Goal: Task Accomplishment & Management: Complete application form

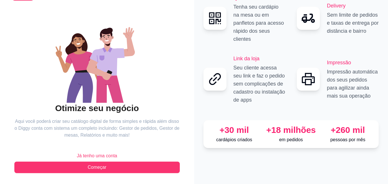
scroll to position [34, 0]
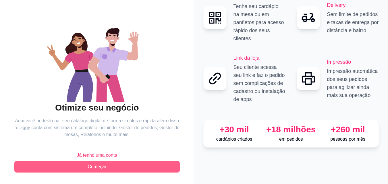
click at [110, 163] on button "Começar" at bounding box center [96, 166] width 165 height 11
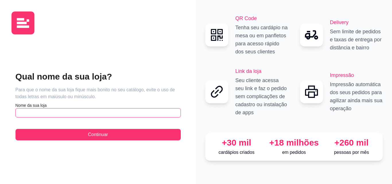
click at [97, 110] on input "text" at bounding box center [97, 112] width 165 height 9
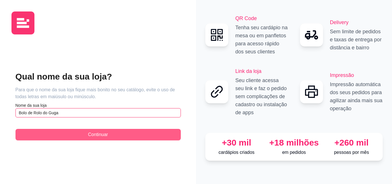
type input "Bolo de Rolo do Guga"
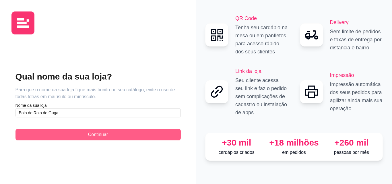
click at [117, 139] on button "Continuar" at bounding box center [97, 134] width 165 height 11
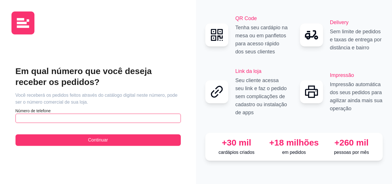
click at [74, 116] on input "text" at bounding box center [97, 118] width 165 height 9
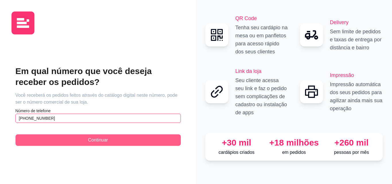
type input "[PHONE_NUMBER]"
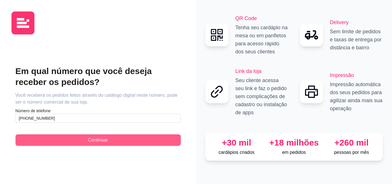
click at [82, 135] on button "Continuar" at bounding box center [97, 139] width 165 height 11
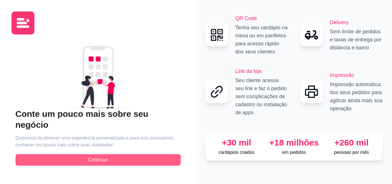
click at [84, 157] on button "Continuar" at bounding box center [97, 159] width 165 height 11
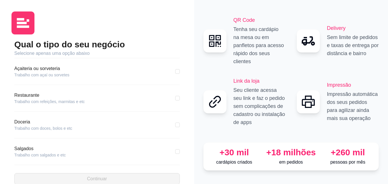
scroll to position [86, 0]
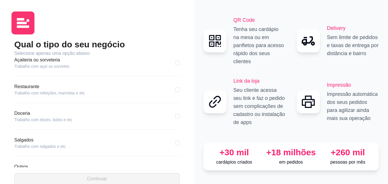
click at [19, 117] on article "Trabalho com doces, bolos e etc" at bounding box center [43, 120] width 58 height 6
click at [14, 114] on article "Doceria" at bounding box center [43, 113] width 58 height 7
click at [11, 116] on div "Qual o tipo do seu negócio Selecione apenas uma opção abaixo Pizzaria Trabalho …" at bounding box center [96, 112] width 171 height 146
click at [175, 115] on input "checkbox" at bounding box center [177, 116] width 5 height 5
checkbox input "true"
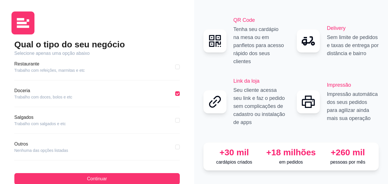
scroll to position [12, 0]
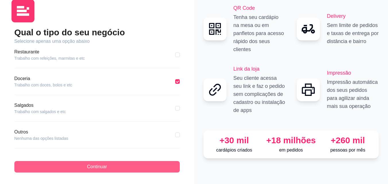
click at [94, 164] on span "Continuar" at bounding box center [97, 166] width 20 height 7
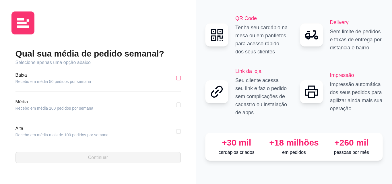
click at [179, 76] on input "checkbox" at bounding box center [178, 78] width 5 height 5
checkbox input "true"
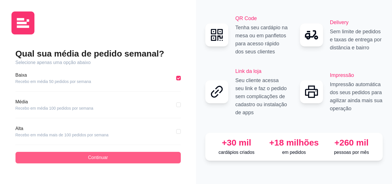
click at [100, 155] on span "Continuar" at bounding box center [98, 157] width 20 height 7
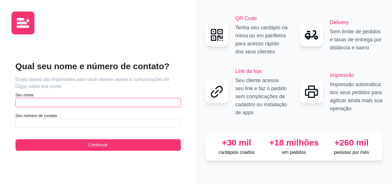
click at [53, 102] on input "text" at bounding box center [97, 102] width 165 height 9
type input "[PERSON_NAME]"
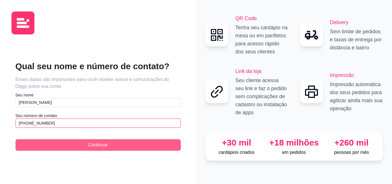
type input "[PHONE_NUMBER]"
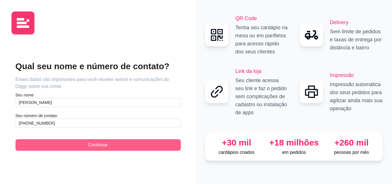
click at [83, 145] on button "Continuar" at bounding box center [97, 144] width 165 height 11
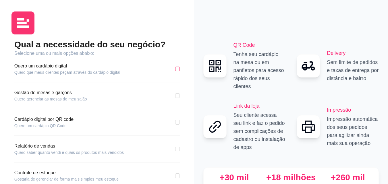
click at [179, 68] on input "checkbox" at bounding box center [177, 69] width 5 height 5
checkbox input "true"
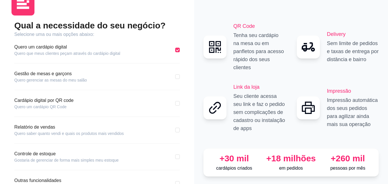
scroll to position [29, 0]
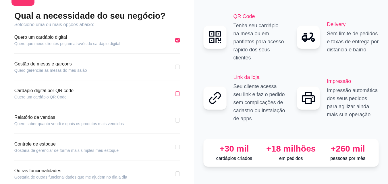
drag, startPoint x: 175, startPoint y: 94, endPoint x: 164, endPoint y: 98, distance: 11.2
click at [175, 94] on input "checkbox" at bounding box center [177, 93] width 5 height 5
checkbox input "true"
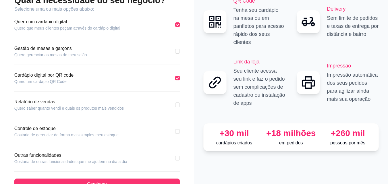
scroll to position [57, 0]
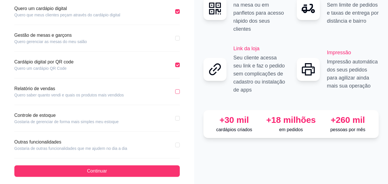
click at [177, 91] on input "checkbox" at bounding box center [177, 91] width 5 height 5
checkbox input "true"
click at [174, 118] on div "Controle de estoque Gostaria de gerenciar de forma mais simples meu estoque" at bounding box center [96, 118] width 165 height 13
click at [178, 119] on input "checkbox" at bounding box center [177, 118] width 5 height 5
checkbox input "true"
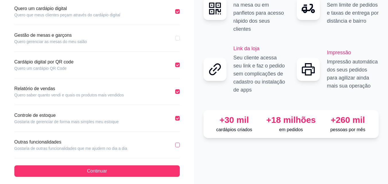
click at [179, 144] on input "checkbox" at bounding box center [177, 145] width 5 height 5
checkbox input "true"
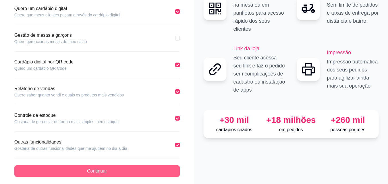
click at [160, 171] on button "Continuar" at bounding box center [96, 170] width 165 height 11
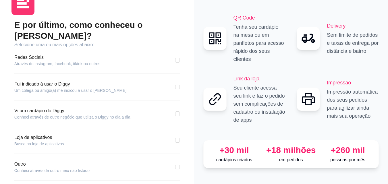
scroll to position [29, 0]
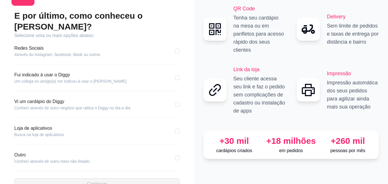
drag, startPoint x: 177, startPoint y: 148, endPoint x: 172, endPoint y: 146, distance: 6.1
click at [178, 156] on input "checkbox" at bounding box center [177, 158] width 5 height 5
checkbox input "true"
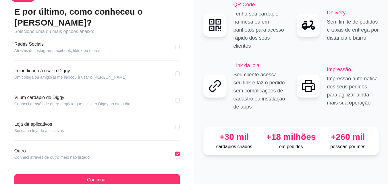
scroll to position [35, 0]
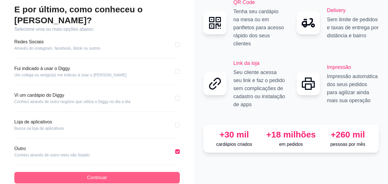
click at [109, 172] on button "Continuar" at bounding box center [96, 177] width 165 height 11
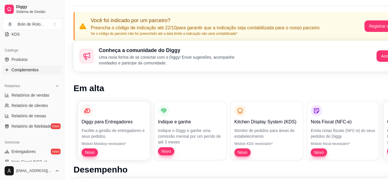
scroll to position [143, 0]
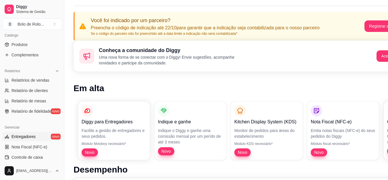
click at [31, 137] on span "Entregadores" at bounding box center [23, 136] width 24 height 6
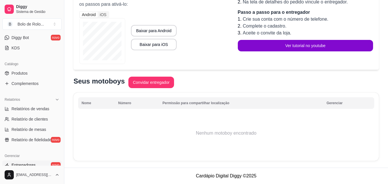
scroll to position [86, 0]
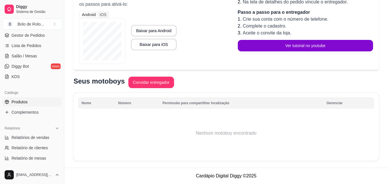
click at [19, 101] on span "Produtos" at bounding box center [19, 102] width 16 height 6
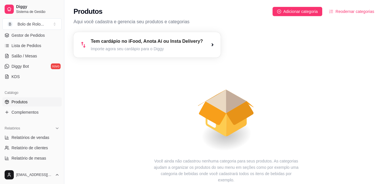
click at [118, 53] on div "Tem cardápio no iFood, Anota Aí ou Insta Delivery? Importe agora seu cardápio p…" at bounding box center [146, 44] width 147 height 25
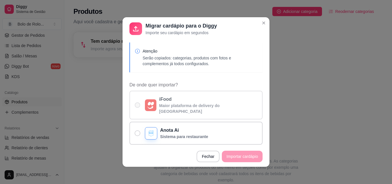
click at [170, 107] on p "Maior plataforma de delivery do [GEOGRAPHIC_DATA]" at bounding box center [208, 108] width 98 height 11
click at [138, 107] on input "iFood Maior plataforma de delivery do [GEOGRAPHIC_DATA]" at bounding box center [136, 108] width 4 height 4
radio input "true"
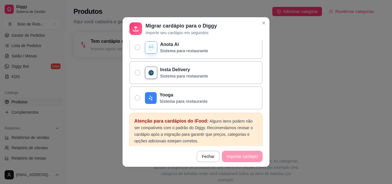
scroll to position [11, 0]
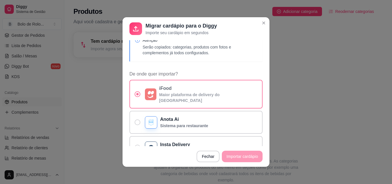
click at [136, 93] on span "De onde quer importar?" at bounding box center [137, 94] width 2 height 2
click at [135, 95] on input "iFood Maior plataforma de delivery do [GEOGRAPHIC_DATA]" at bounding box center [136, 97] width 4 height 4
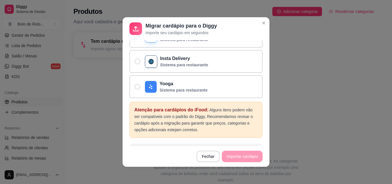
scroll to position [126, 0]
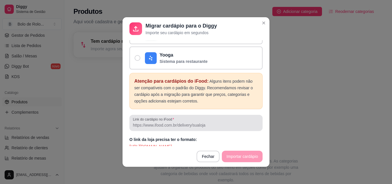
click at [143, 122] on input "Link do cardápio no iFood" at bounding box center [196, 125] width 126 height 6
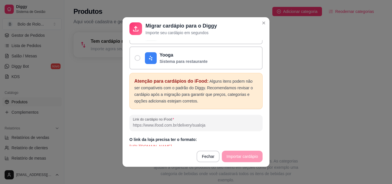
drag, startPoint x: 193, startPoint y: 120, endPoint x: 206, endPoint y: 119, distance: 12.4
click at [206, 122] on input "Link do cardápio no iFood" at bounding box center [196, 125] width 126 height 6
drag, startPoint x: 226, startPoint y: 142, endPoint x: 121, endPoint y: 140, distance: 104.5
click at [123, 140] on div "Atenção Serão copiados: categorias, produtos com fotos e complementos já todos …" at bounding box center [196, 93] width 147 height 106
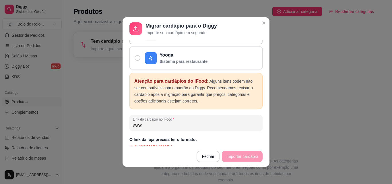
copy p "[URL][DOMAIN_NAME]"
drag, startPoint x: 151, startPoint y: 118, endPoint x: 123, endPoint y: 117, distance: 27.9
click at [123, 117] on div "Atenção Serão copiados: categorias, produtos com fotos e complementos já todos …" at bounding box center [196, 93] width 147 height 106
paste input "[URL][DOMAIN_NAME]"
click at [252, 131] on div "Atenção para cardápios do iFood: Alguns itens podem não ser compatíveis com o p…" at bounding box center [195, 111] width 133 height 76
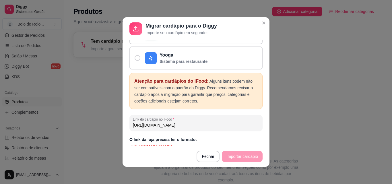
click at [238, 137] on div "O link da loja precisa ter o formato: [URL][DOMAIN_NAME]" at bounding box center [195, 143] width 133 height 13
drag, startPoint x: 238, startPoint y: 157, endPoint x: 227, endPoint y: 156, distance: 10.9
click at [237, 157] on footer "Fechar Importar cardápio" at bounding box center [196, 156] width 147 height 21
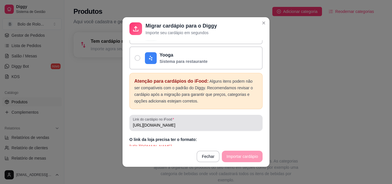
click at [243, 122] on input "[URL][DOMAIN_NAME]" at bounding box center [196, 125] width 126 height 6
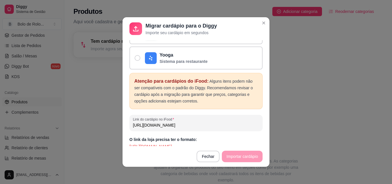
scroll to position [1, 0]
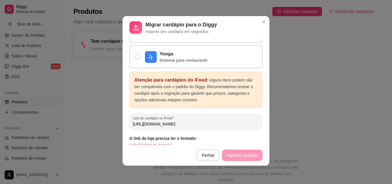
click at [232, 156] on footer "Fechar Importar cardápio" at bounding box center [196, 155] width 147 height 21
click at [251, 135] on div "O link da loja precisa ter o formato: [URL][DOMAIN_NAME]" at bounding box center [195, 141] width 133 height 13
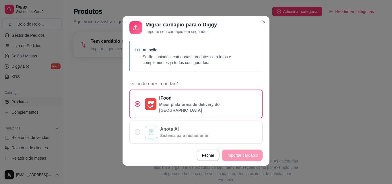
scroll to position [0, 0]
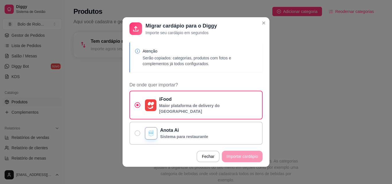
click at [170, 58] on p "Serão copiados: categorias, produtos com fotos e complementos já todos configur…" at bounding box center [200, 60] width 115 height 11
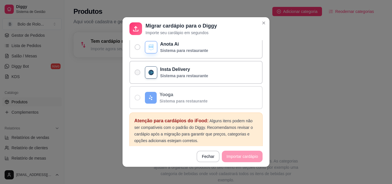
scroll to position [115, 0]
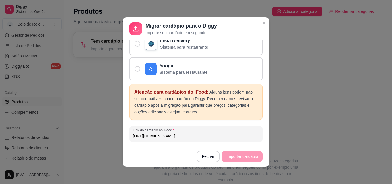
click at [137, 90] on span "Atenção para cardápios do iFood:" at bounding box center [171, 92] width 74 height 5
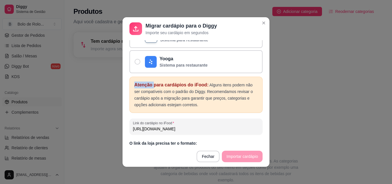
scroll to position [126, 0]
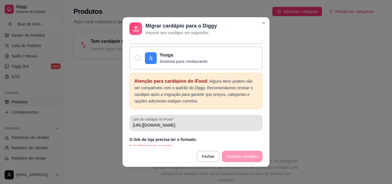
drag, startPoint x: 132, startPoint y: 123, endPoint x: 201, endPoint y: 117, distance: 69.4
click at [189, 118] on div "[URL][DOMAIN_NAME]" at bounding box center [196, 122] width 126 height 11
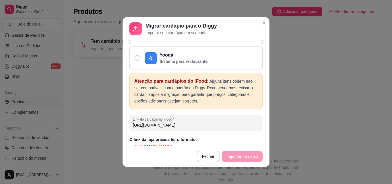
drag, startPoint x: 231, startPoint y: 120, endPoint x: 125, endPoint y: 118, distance: 106.2
click at [125, 118] on div "Atenção Serão copiados: categorias, produtos com fotos e complementos já todos …" at bounding box center [196, 93] width 147 height 106
type input "[URL][DOMAIN_NAME]"
click at [223, 144] on div "Atenção Serão copiados: categorias, produtos com fotos e complementos já todos …" at bounding box center [196, 93] width 147 height 106
drag, startPoint x: 241, startPoint y: 134, endPoint x: 238, endPoint y: 128, distance: 7.3
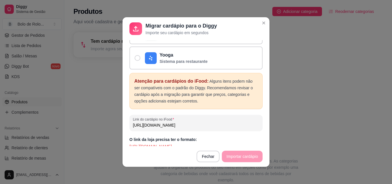
click at [241, 137] on div "O link da loja precisa ter o formato: [URL][DOMAIN_NAME]" at bounding box center [195, 143] width 133 height 13
click at [243, 138] on div "O link da loja precisa ter o formato: [URL][DOMAIN_NAME]" at bounding box center [195, 143] width 133 height 13
click at [230, 103] on div "Atenção para cardápios do iFood: Alguns itens podem não ser compatíveis com o p…" at bounding box center [195, 91] width 133 height 36
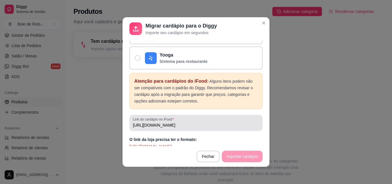
scroll to position [1, 0]
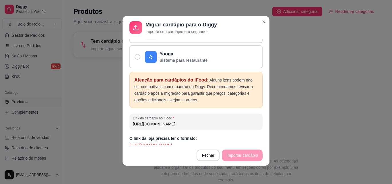
click at [135, 136] on span "O link da loja precisa ter o formato:" at bounding box center [162, 138] width 67 height 5
click at [129, 128] on div "Atenção para cardápios do iFood: Alguns itens podem não ser compatíveis com o p…" at bounding box center [195, 110] width 133 height 76
click at [234, 157] on footer "Fechar Importar cardápio" at bounding box center [196, 155] width 147 height 21
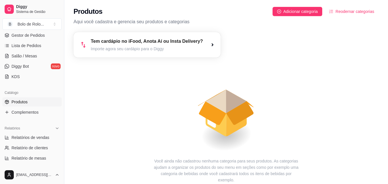
click at [148, 45] on div "Tem cardápio no iFood, Anota Aí ou Insta Delivery? Importe agora seu cardápio p…" at bounding box center [147, 45] width 112 height 14
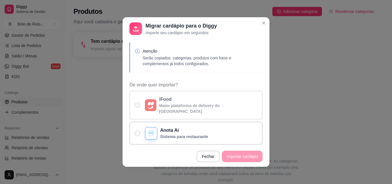
click at [136, 102] on span "De onde quer importar?" at bounding box center [138, 105] width 6 height 6
click at [136, 106] on input "iFood Maior plataforma de delivery do [GEOGRAPHIC_DATA]" at bounding box center [136, 108] width 4 height 4
radio input "true"
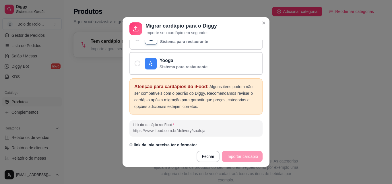
scroll to position [126, 0]
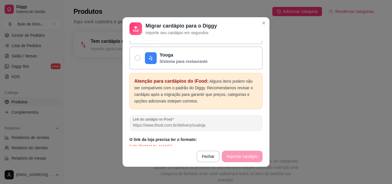
click at [185, 122] on input "Link do cardápio no iFood" at bounding box center [196, 125] width 126 height 6
click at [212, 122] on input "Link do cardápio no iFood" at bounding box center [196, 125] width 126 height 6
type input "s"
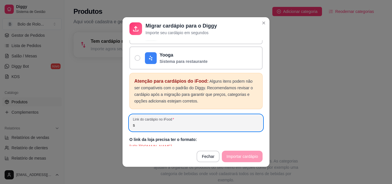
drag, startPoint x: 148, startPoint y: 119, endPoint x: 97, endPoint y: 117, distance: 51.2
click at [97, 117] on div "Migrar cardápio para o Diggy Importe seu cardápio em segundos Atenção Serão cop…" at bounding box center [196, 92] width 392 height 184
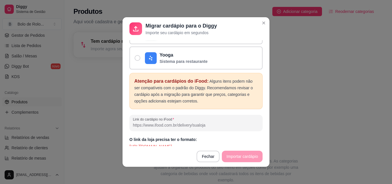
drag, startPoint x: 182, startPoint y: 148, endPoint x: 115, endPoint y: 149, distance: 67.7
click at [110, 151] on div "Migrar cardápio para o Diggy Importe seu cardápio em segundos Atenção Serão cop…" at bounding box center [196, 92] width 392 height 184
drag, startPoint x: 128, startPoint y: 141, endPoint x: 279, endPoint y: 137, distance: 151.3
click at [279, 137] on div "Migrar cardápio para o Diggy Importe seu cardápio em segundos Atenção Serão cop…" at bounding box center [196, 92] width 392 height 184
copy p "[URL][DOMAIN_NAME]"
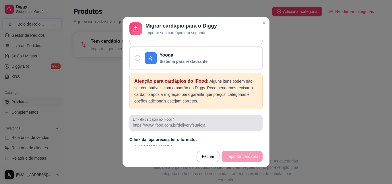
click at [215, 122] on input "Link do cardápio no iFood" at bounding box center [196, 125] width 126 height 6
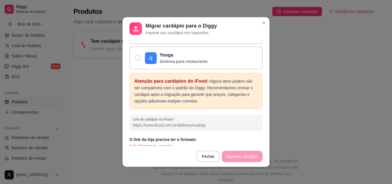
paste input "[URL][DOMAIN_NAME]"
type input "[URL][DOMAIN_NAME]"
click at [230, 143] on p "[URL][DOMAIN_NAME]" at bounding box center [195, 146] width 133 height 6
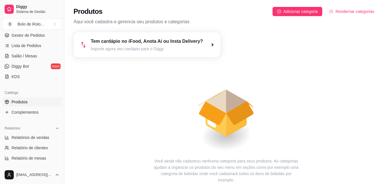
click at [140, 39] on article "Tem cardápio no iFood, Anota Aí ou Insta Delivery?" at bounding box center [147, 41] width 112 height 7
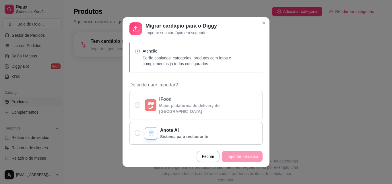
click at [167, 104] on p "Maior plataforma de delivery do [GEOGRAPHIC_DATA]" at bounding box center [208, 108] width 98 height 11
click at [138, 106] on input "iFood Maior plataforma de delivery do [GEOGRAPHIC_DATA]" at bounding box center [136, 108] width 4 height 4
radio input "true"
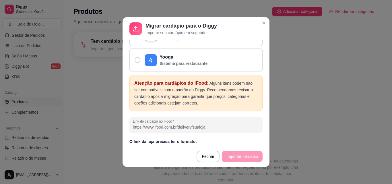
scroll to position [126, 0]
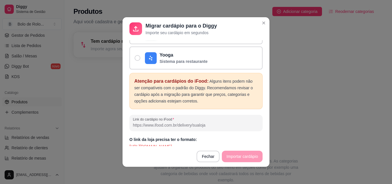
drag, startPoint x: 189, startPoint y: 141, endPoint x: 123, endPoint y: 141, distance: 65.7
click at [123, 141] on div "Atenção Serão copiados: categorias, produtos com fotos e complementos já todos …" at bounding box center [196, 93] width 147 height 106
copy p "[URL][DOMAIN_NAME]"
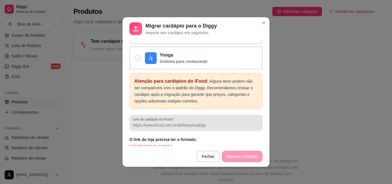
click at [163, 122] on input "Link do cardápio no iFood" at bounding box center [196, 125] width 126 height 6
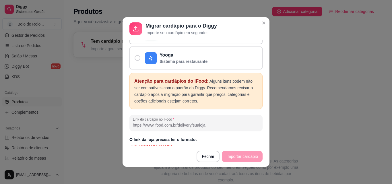
paste input "[URL][DOMAIN_NAME]"
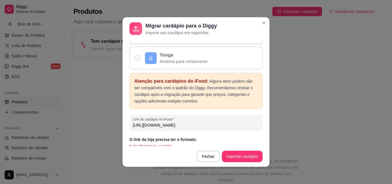
scroll to position [0, 144]
type input "[URL][DOMAIN_NAME]"
click at [238, 160] on button "Importar cardápio" at bounding box center [242, 156] width 41 height 11
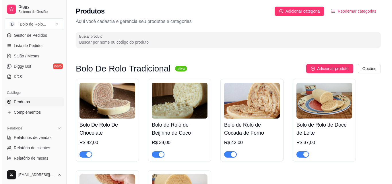
scroll to position [0, 0]
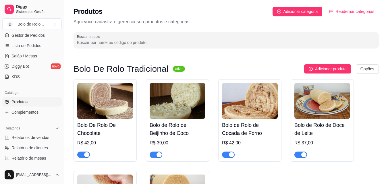
click at [125, 108] on img at bounding box center [105, 101] width 56 height 36
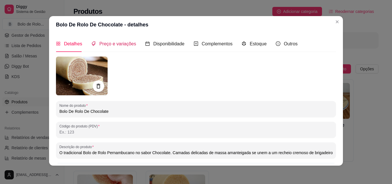
click at [119, 47] on div "Preço e variações" at bounding box center [113, 43] width 45 height 7
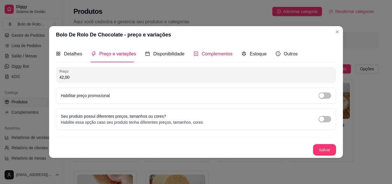
click at [205, 56] on span "Complementos" at bounding box center [217, 53] width 31 height 5
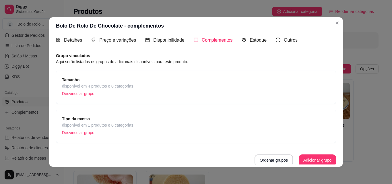
scroll to position [6, 0]
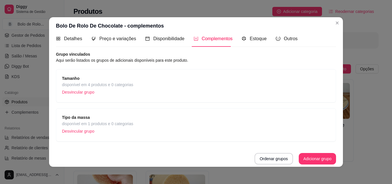
click at [158, 90] on div "Tamanho disponível em 4 produtos e 0 categorias Desvincular grupo" at bounding box center [196, 85] width 268 height 21
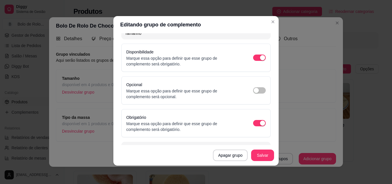
scroll to position [0, 0]
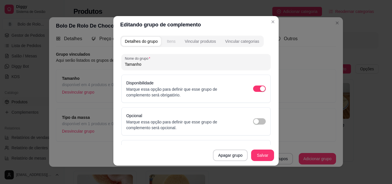
click at [169, 44] on div "Itens" at bounding box center [171, 41] width 9 height 6
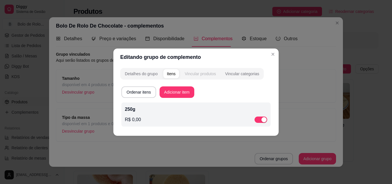
click at [194, 74] on div "Vincular produtos" at bounding box center [200, 74] width 31 height 6
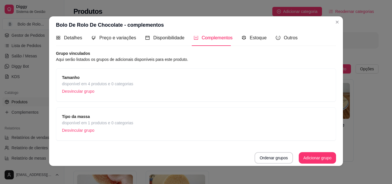
scroll to position [1, 0]
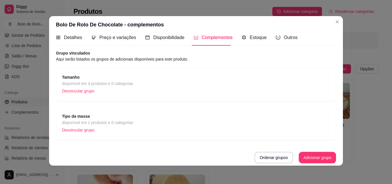
click at [95, 122] on span "disponível em 1 produtos e 0 categorias" at bounding box center [97, 122] width 71 height 6
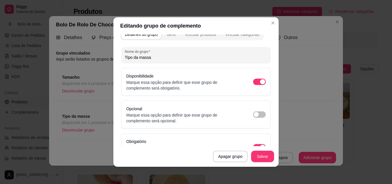
scroll to position [0, 0]
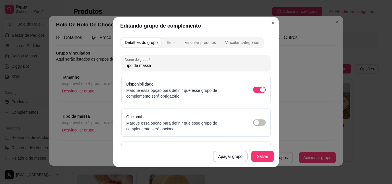
click at [172, 42] on div "Itens" at bounding box center [171, 43] width 9 height 6
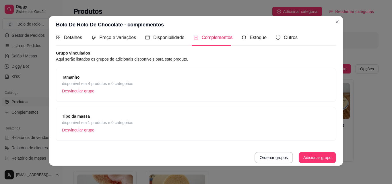
click at [89, 82] on span "disponível em 4 produtos e 0 categorias" at bounding box center [97, 83] width 71 height 6
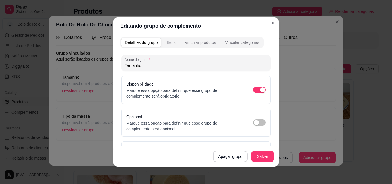
click at [168, 42] on div "Itens" at bounding box center [171, 43] width 9 height 6
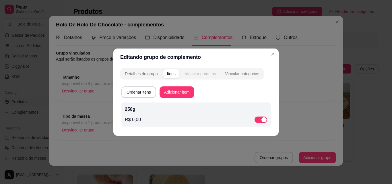
click at [191, 73] on div "Vincular produtos" at bounding box center [200, 74] width 31 height 6
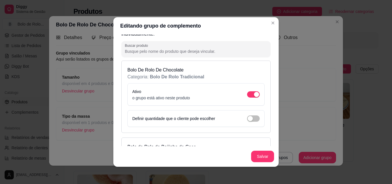
scroll to position [29, 0]
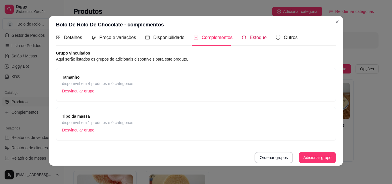
click at [250, 40] on span "Estoque" at bounding box center [258, 37] width 17 height 5
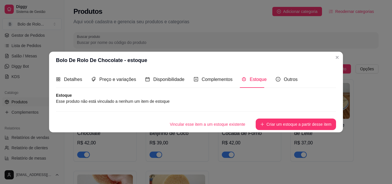
scroll to position [0, 0]
click at [164, 80] on span "Disponibilidade" at bounding box center [168, 79] width 31 height 5
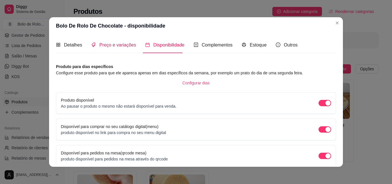
click at [122, 47] on span "Preço e variações" at bounding box center [117, 44] width 37 height 5
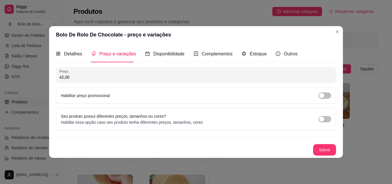
click at [318, 119] on div "Seu produto possui diferentes preços, tamanhos ou cores? Habilite essa opção ca…" at bounding box center [196, 119] width 270 height 12
click at [323, 119] on div "button" at bounding box center [321, 119] width 5 height 5
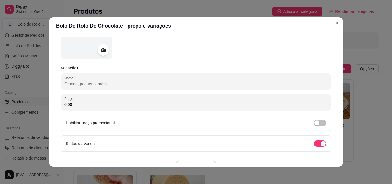
scroll to position [94, 0]
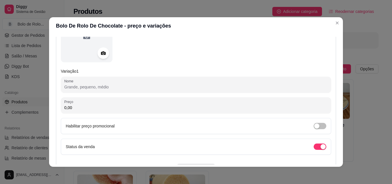
click at [128, 86] on input "Nome" at bounding box center [195, 87] width 263 height 6
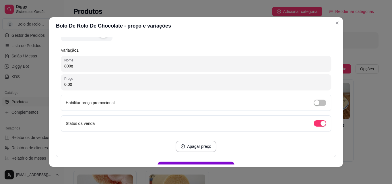
scroll to position [149, 0]
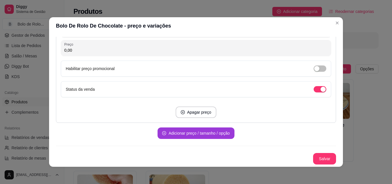
type input "800g"
click at [167, 135] on button "Adicionar preço / tamanho / opção" at bounding box center [196, 132] width 77 height 11
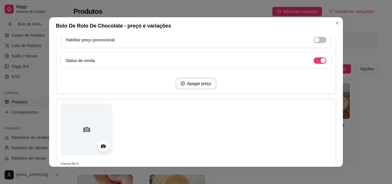
scroll to position [235, 0]
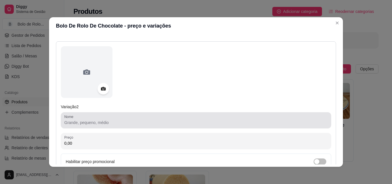
click at [102, 123] on input "Nome" at bounding box center [195, 123] width 263 height 6
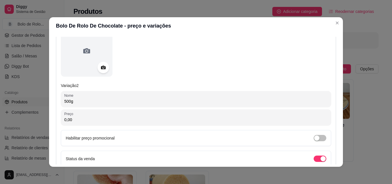
scroll to position [321, 0]
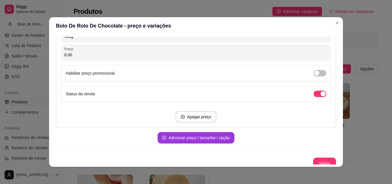
type input "500g"
click at [200, 136] on button "Adicionar preço / tamanho / opção" at bounding box center [196, 137] width 77 height 11
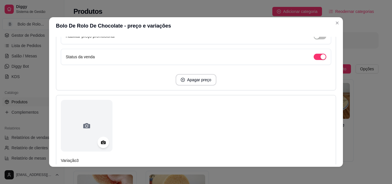
scroll to position [407, 0]
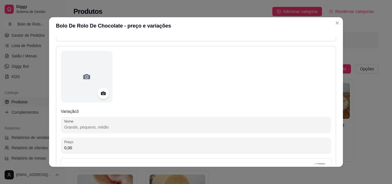
click at [80, 128] on input "Nome" at bounding box center [195, 127] width 263 height 6
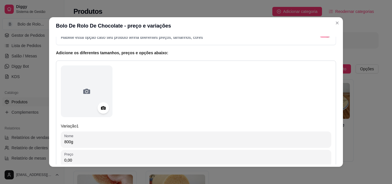
scroll to position [29, 0]
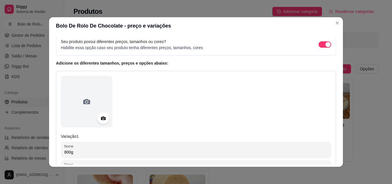
type input "250g"
